Goal: Find specific page/section: Find specific page/section

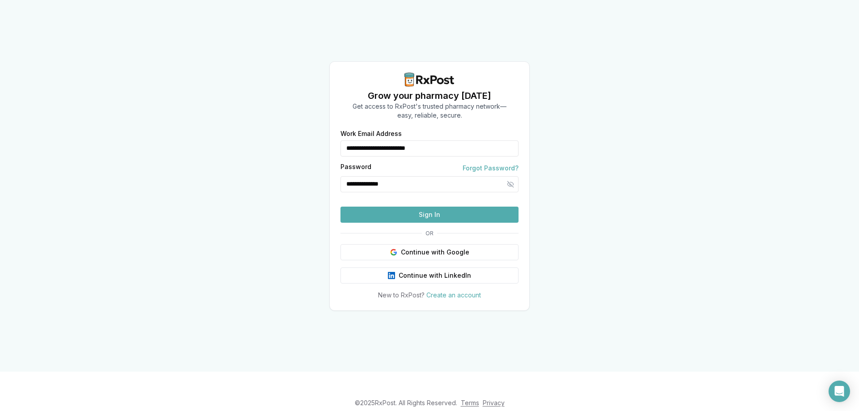
click at [428, 223] on button "Sign In" at bounding box center [429, 215] width 178 height 16
type input "**********"
click at [428, 223] on button "Sign In" at bounding box center [429, 215] width 178 height 16
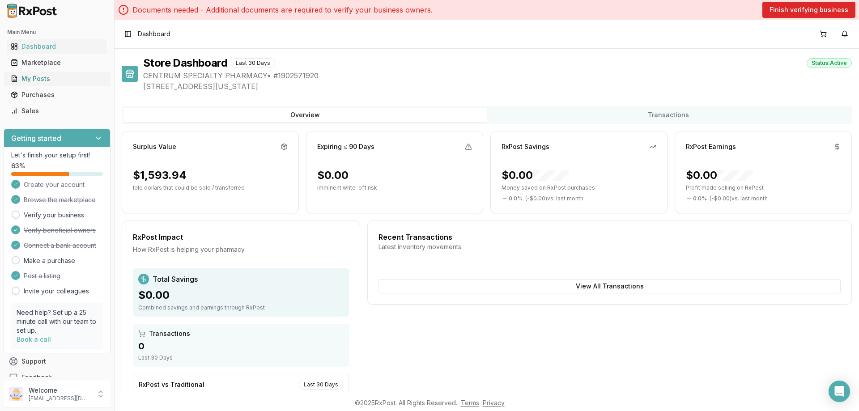
click at [36, 80] on div "My Posts" at bounding box center [57, 78] width 93 height 9
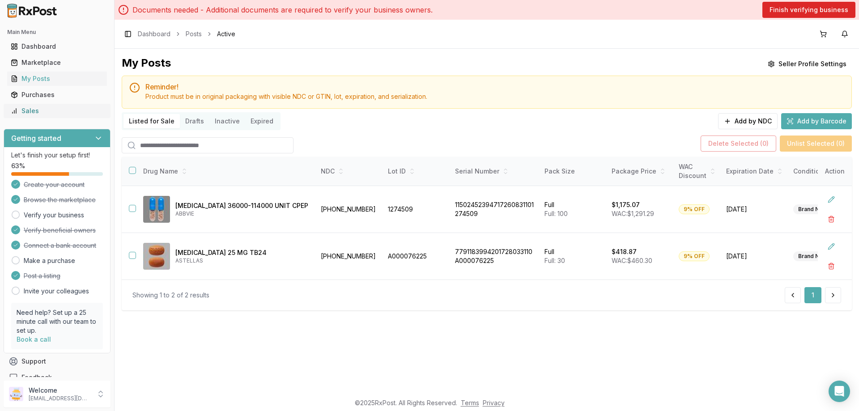
click at [25, 113] on div "Sales" at bounding box center [57, 110] width 93 height 9
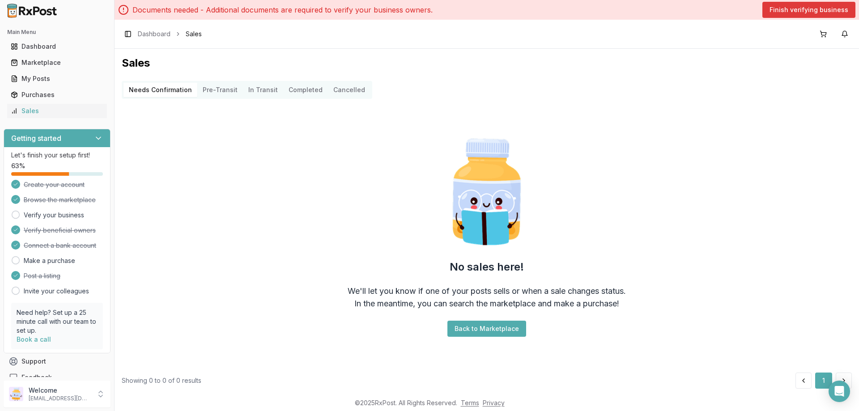
click at [822, 12] on button "Finish verifying business" at bounding box center [808, 10] width 93 height 16
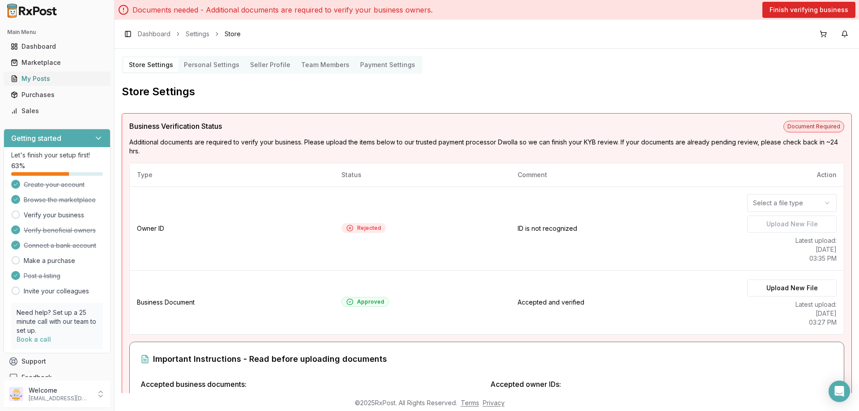
click at [34, 78] on div "My Posts" at bounding box center [57, 78] width 93 height 9
